Goal: Use online tool/utility: Utilize a website feature to perform a specific function

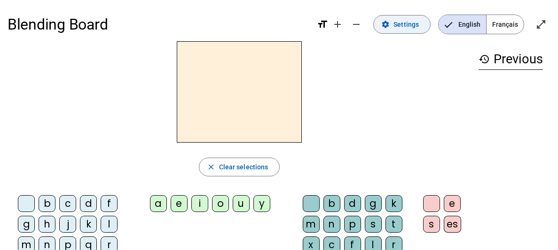
click at [407, 34] on span at bounding box center [402, 24] width 56 height 23
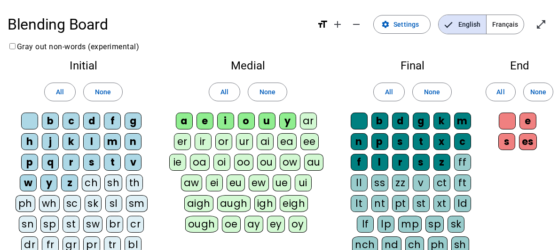
click at [113, 142] on div "m" at bounding box center [112, 141] width 17 height 17
click at [29, 158] on div "p" at bounding box center [29, 162] width 17 height 17
click at [90, 138] on div "l" at bounding box center [91, 141] width 17 height 17
click at [72, 162] on div "r" at bounding box center [71, 162] width 17 height 17
click at [130, 165] on div "v" at bounding box center [133, 162] width 17 height 17
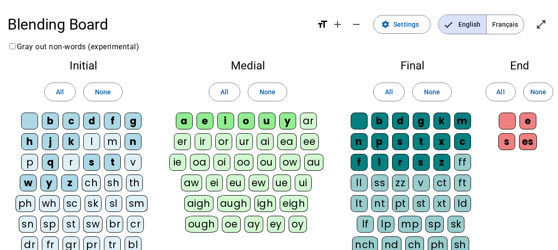
click at [88, 120] on div "d" at bounding box center [91, 121] width 17 height 17
click at [250, 117] on div "o" at bounding box center [246, 121] width 17 height 17
click at [183, 121] on div "a" at bounding box center [184, 121] width 17 height 17
click at [225, 120] on div "i" at bounding box center [225, 121] width 17 height 17
click at [418, 139] on div "t" at bounding box center [421, 141] width 17 height 17
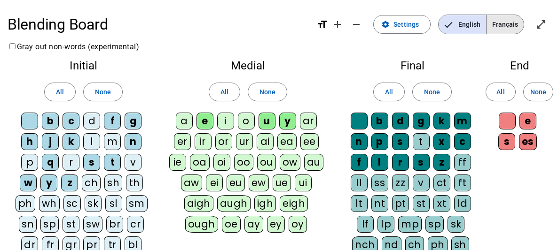
click at [506, 26] on span "Français" at bounding box center [504, 24] width 37 height 19
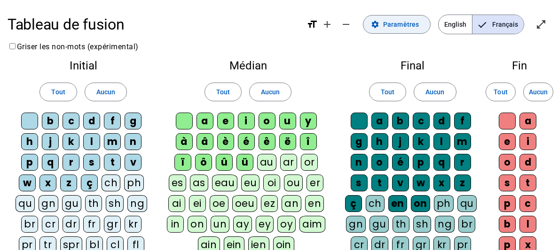
click at [385, 23] on span at bounding box center [396, 24] width 67 height 23
click at [400, 23] on span "Paramètres" at bounding box center [401, 24] width 36 height 11
click at [539, 23] on mat-icon "open_in_full" at bounding box center [540, 24] width 11 height 11
click at [396, 18] on span at bounding box center [396, 24] width 67 height 23
click at [314, 26] on mat-icon "format_size" at bounding box center [311, 24] width 11 height 11
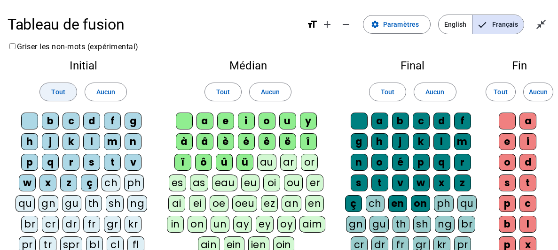
click at [58, 92] on span "Tout" at bounding box center [58, 91] width 14 height 11
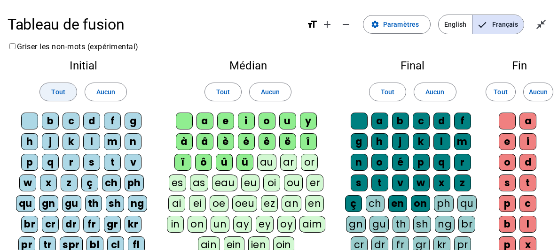
click at [58, 92] on span "Tout" at bounding box center [58, 91] width 14 height 11
click at [271, 95] on span "Aucun" at bounding box center [270, 91] width 19 height 11
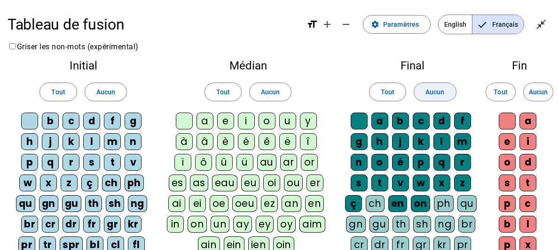
click at [422, 95] on span at bounding box center [434, 92] width 41 height 23
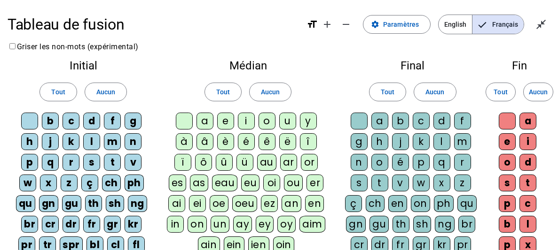
click at [112, 146] on div "m" at bounding box center [112, 141] width 17 height 17
click at [26, 164] on div "p" at bounding box center [29, 162] width 17 height 17
click at [91, 145] on div "l" at bounding box center [91, 141] width 17 height 17
click at [73, 162] on div "r" at bounding box center [71, 162] width 17 height 17
click at [128, 163] on div "v" at bounding box center [133, 162] width 17 height 17
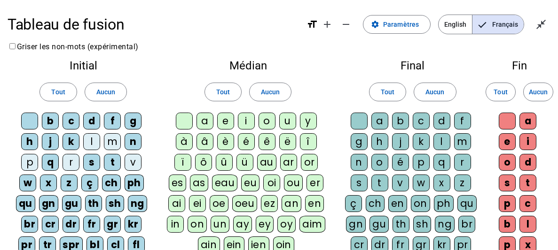
click at [88, 124] on div "d" at bounding box center [91, 121] width 17 height 17
click at [269, 125] on div "o" at bounding box center [266, 121] width 17 height 17
click at [204, 121] on div "a" at bounding box center [204, 121] width 17 height 17
click at [246, 118] on div "i" at bounding box center [246, 121] width 17 height 17
click at [377, 185] on div "t" at bounding box center [379, 183] width 17 height 17
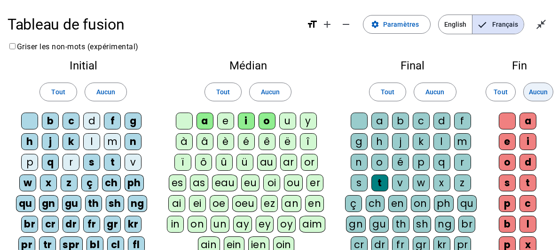
click at [537, 95] on span "Aucun" at bounding box center [538, 91] width 19 height 11
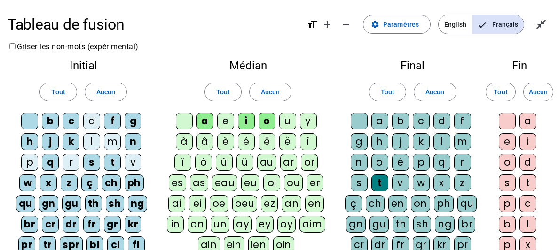
click at [496, 28] on span "Français" at bounding box center [497, 24] width 51 height 19
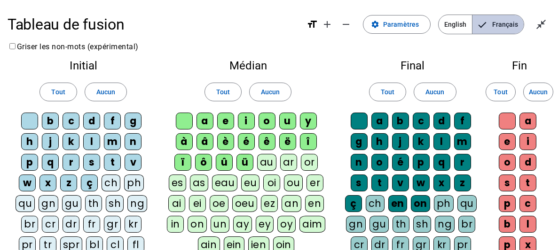
click at [496, 28] on span "Français" at bounding box center [497, 24] width 51 height 19
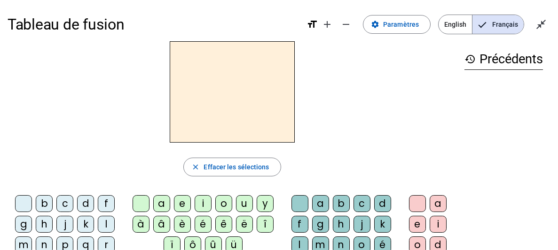
click at [324, 122] on div at bounding box center [232, 92] width 449 height 102
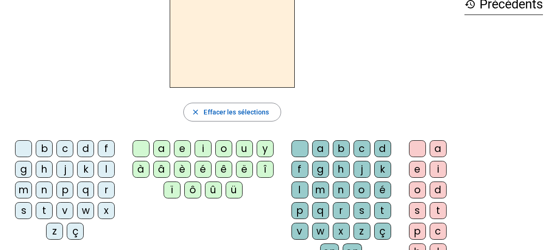
scroll to position [56, 0]
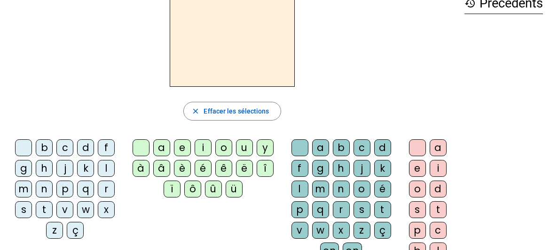
click at [27, 188] on div "m" at bounding box center [23, 189] width 17 height 17
click at [219, 147] on div "o" at bounding box center [223, 148] width 17 height 17
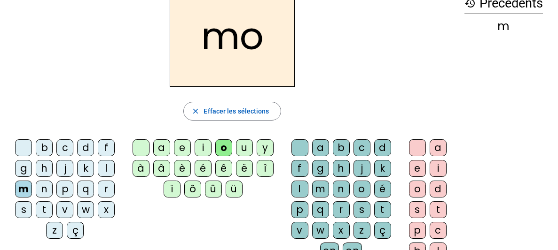
click at [336, 170] on div "h" at bounding box center [341, 168] width 17 height 17
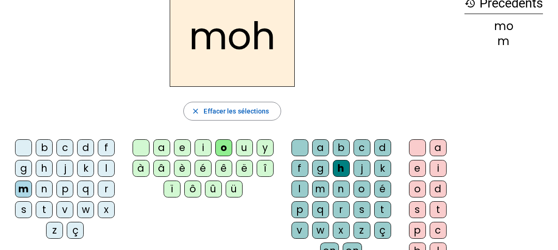
click at [338, 160] on div "h" at bounding box center [341, 168] width 17 height 17
click at [273, 37] on h2 "moh" at bounding box center [232, 36] width 125 height 102
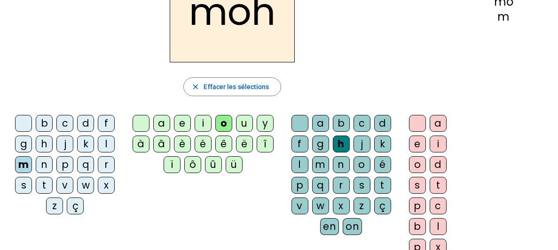
scroll to position [81, 0]
click at [382, 182] on div "t" at bounding box center [382, 185] width 17 height 17
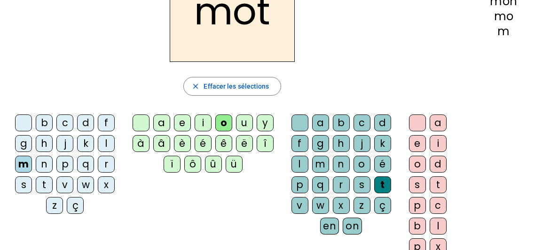
click at [67, 164] on div "p" at bounding box center [64, 164] width 17 height 17
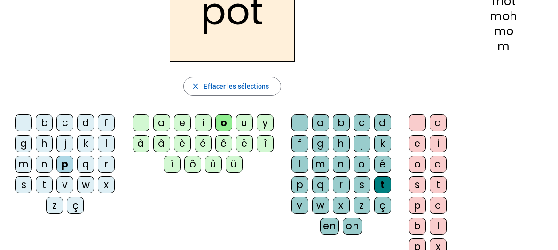
click at [102, 139] on div "l" at bounding box center [106, 143] width 17 height 17
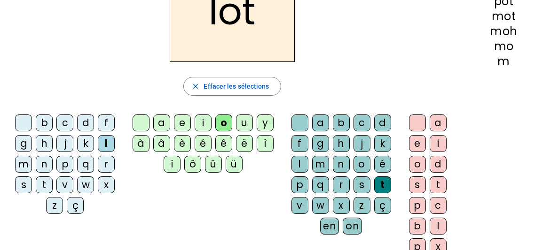
click at [247, 124] on div "u" at bounding box center [244, 123] width 17 height 17
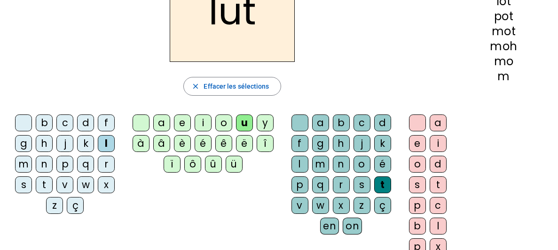
click at [182, 120] on div "e" at bounding box center [182, 123] width 17 height 17
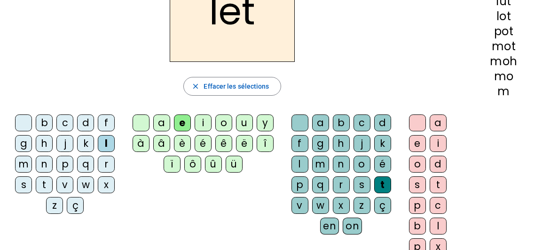
click at [165, 121] on div "a" at bounding box center [161, 123] width 17 height 17
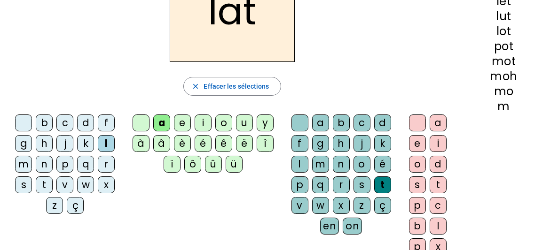
click at [178, 128] on div "e" at bounding box center [182, 123] width 17 height 17
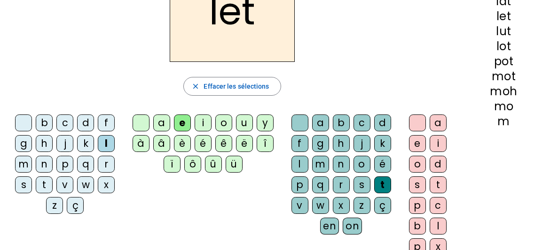
click at [154, 121] on div "a" at bounding box center [161, 123] width 17 height 17
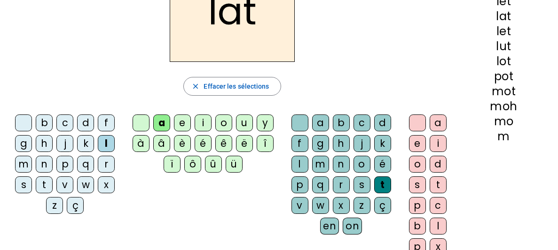
click at [225, 124] on div "o" at bounding box center [223, 123] width 17 height 17
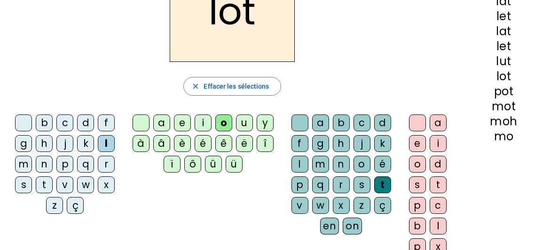
click at [171, 111] on div "a e i o u y à â è é ê ë î ï ô û ü" at bounding box center [204, 146] width 157 height 70
click at [103, 167] on div "r" at bounding box center [106, 164] width 17 height 17
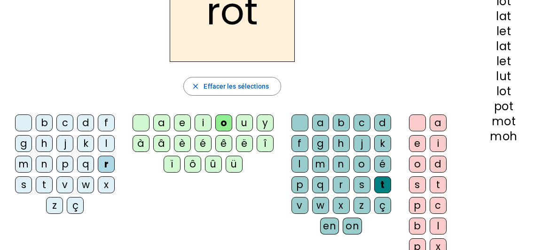
click at [242, 15] on h2 "rot" at bounding box center [232, 12] width 125 height 102
click at [142, 125] on div at bounding box center [141, 123] width 17 height 17
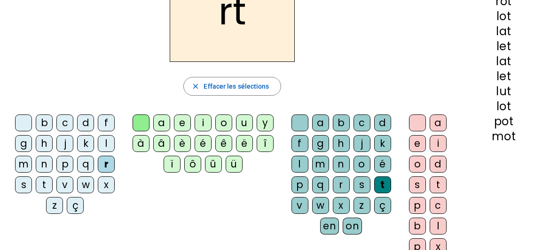
click at [163, 117] on div "a" at bounding box center [161, 123] width 17 height 17
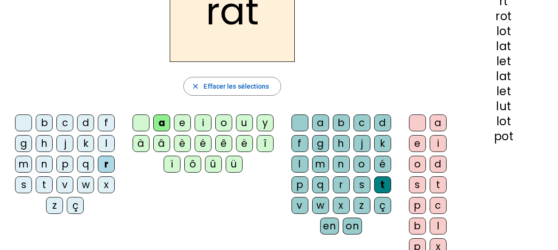
click at [183, 120] on div "e" at bounding box center [182, 123] width 17 height 17
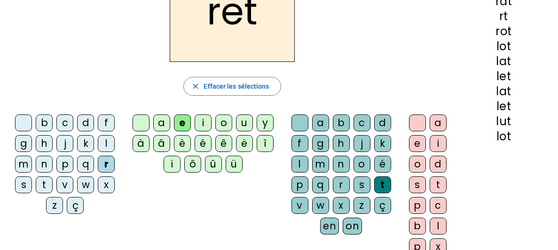
click at [221, 146] on div "ê" at bounding box center [223, 143] width 17 height 17
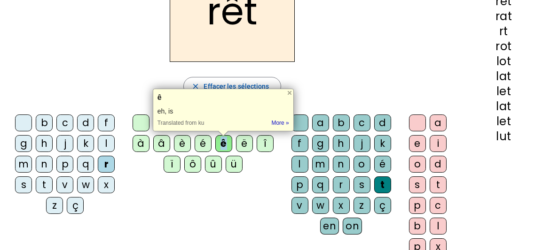
click at [221, 147] on div "ê" at bounding box center [223, 143] width 17 height 17
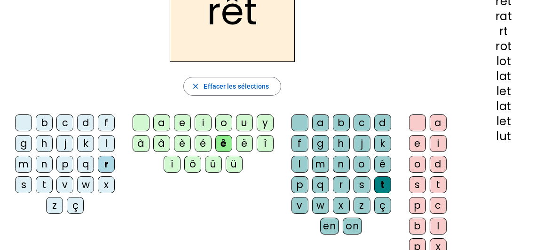
click at [222, 148] on div "ê" at bounding box center [223, 143] width 17 height 17
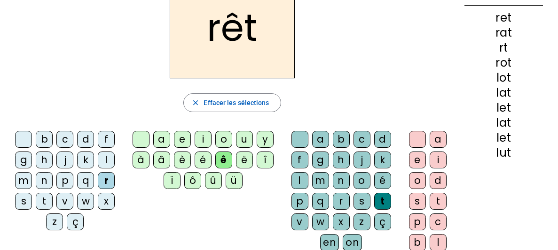
scroll to position [62, 0]
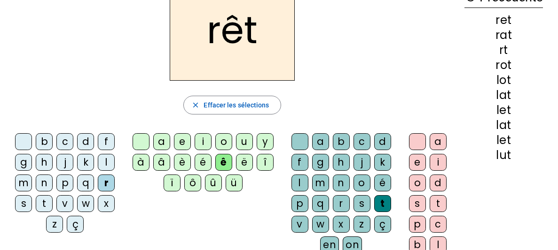
click at [204, 141] on div "i" at bounding box center [203, 141] width 17 height 17
